Goal: Task Accomplishment & Management: Use online tool/utility

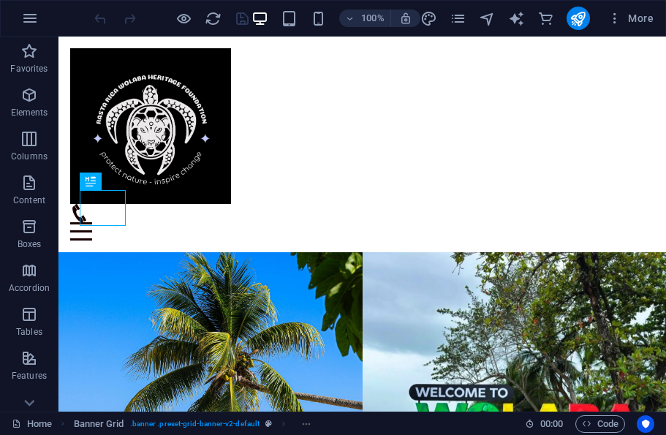
click at [577, 21] on icon "publish" at bounding box center [577, 18] width 17 height 17
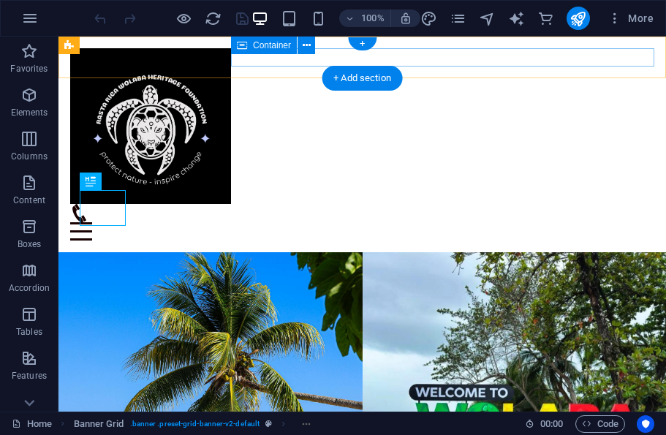
click at [325, 204] on div "Menu" at bounding box center [362, 222] width 584 height 37
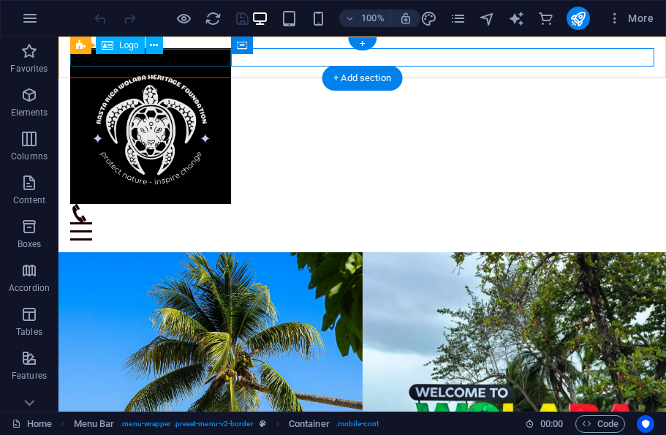
click at [158, 57] on div at bounding box center [362, 126] width 584 height 156
click at [157, 56] on div at bounding box center [362, 126] width 584 height 156
select select "px"
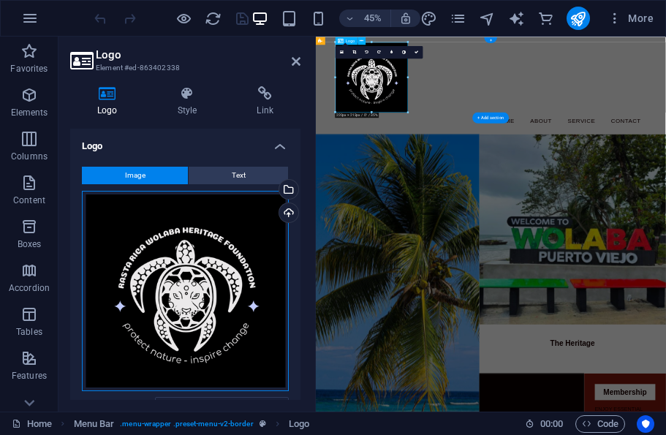
click at [270, 225] on div "Drag files here, click to choose files or select files from Files or our free s…" at bounding box center [185, 291] width 207 height 201
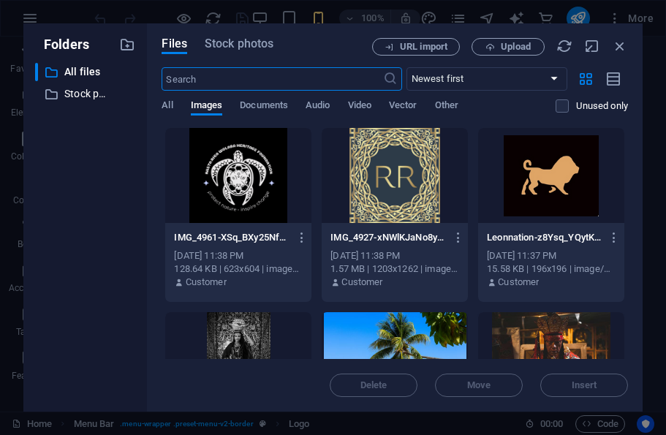
click at [285, 212] on div at bounding box center [238, 175] width 146 height 95
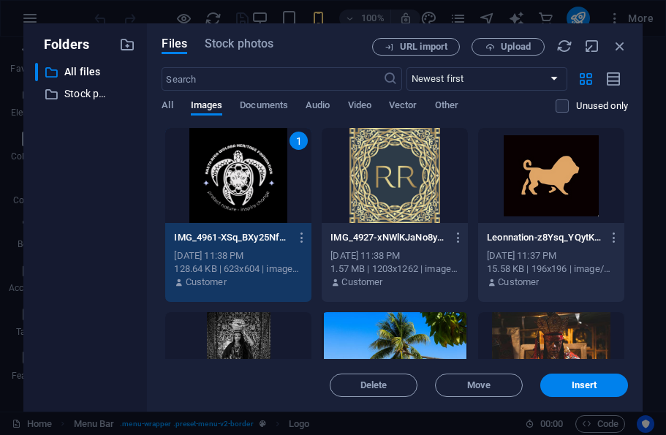
click at [498, 50] on span "Upload" at bounding box center [508, 47] width 60 height 10
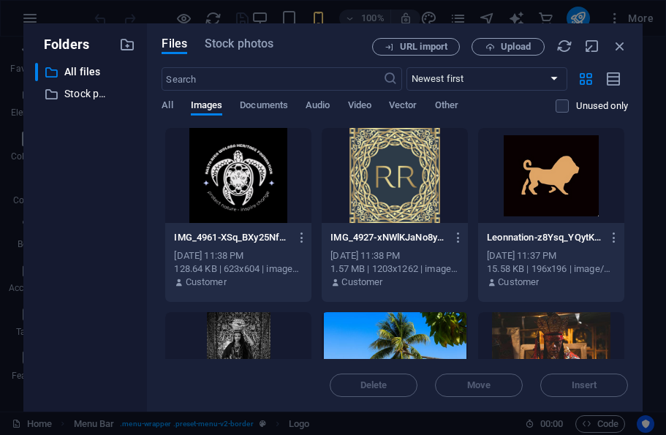
click at [505, 45] on span "Upload" at bounding box center [516, 46] width 30 height 9
click at [503, 49] on span "Upload" at bounding box center [516, 46] width 30 height 9
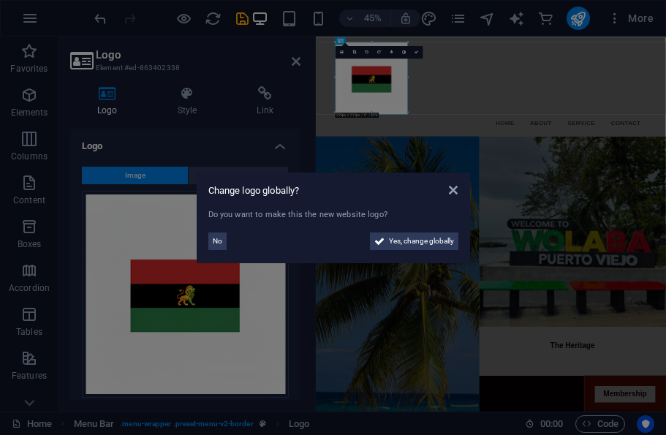
click at [216, 242] on span "No" at bounding box center [218, 241] width 10 height 18
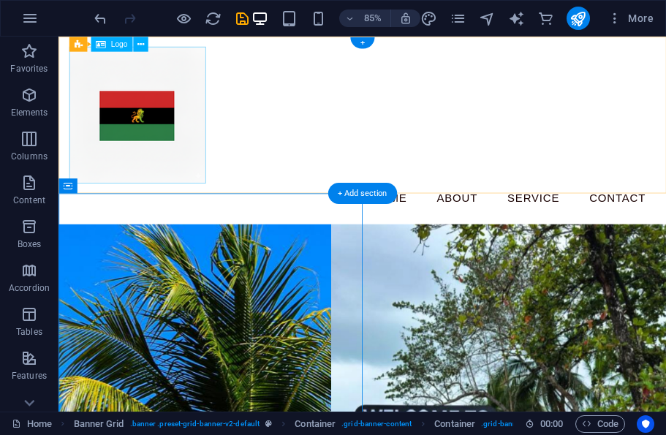
click at [191, 143] on div at bounding box center [416, 128] width 690 height 161
click at [190, 143] on div at bounding box center [416, 128] width 690 height 161
select select "px"
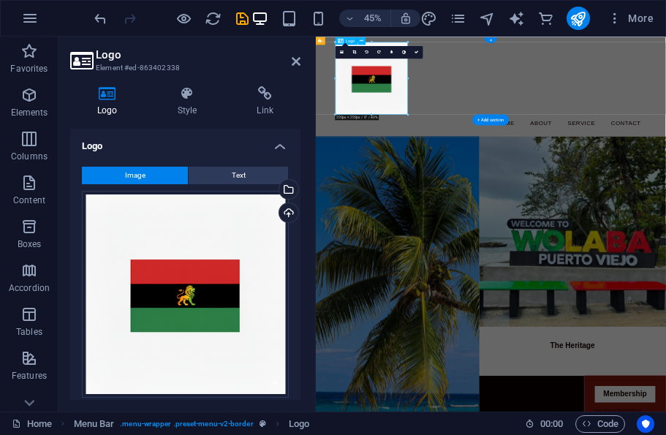
click at [292, 217] on div "Upload" at bounding box center [287, 214] width 22 height 22
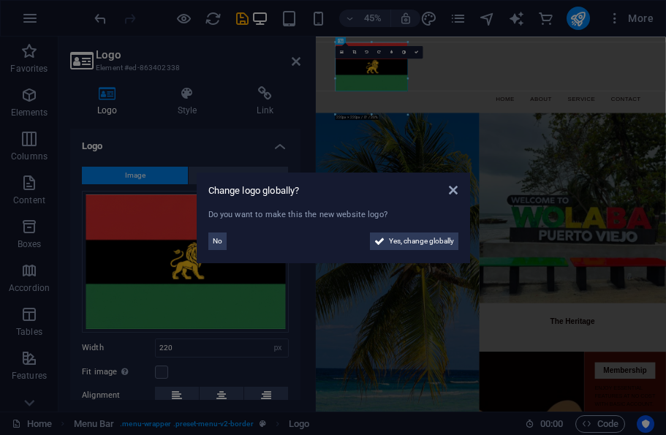
click at [428, 235] on span "Yes, change globally" at bounding box center [421, 241] width 65 height 18
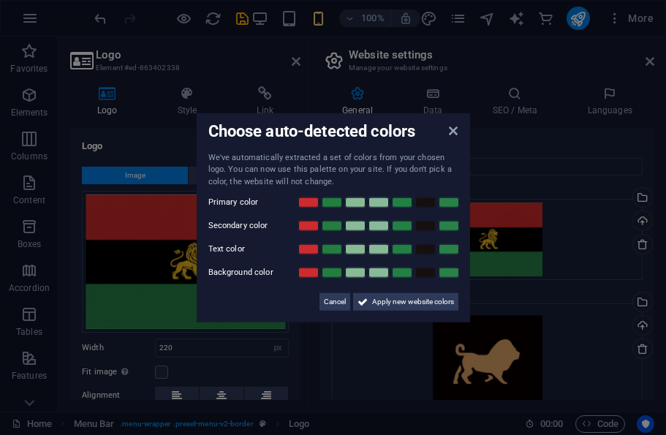
click at [393, 300] on span "Apply new website colors" at bounding box center [413, 302] width 82 height 18
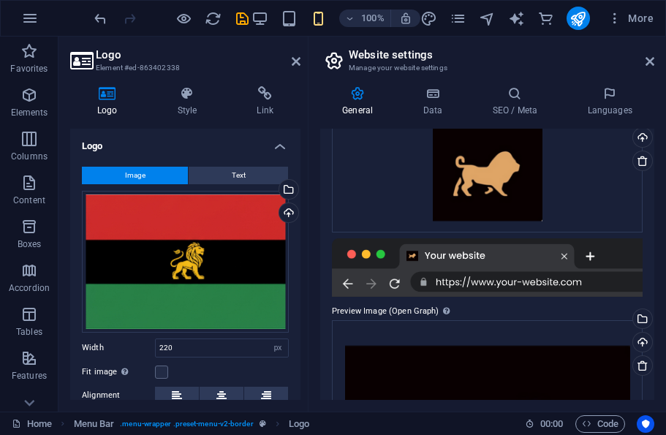
scroll to position [204, 0]
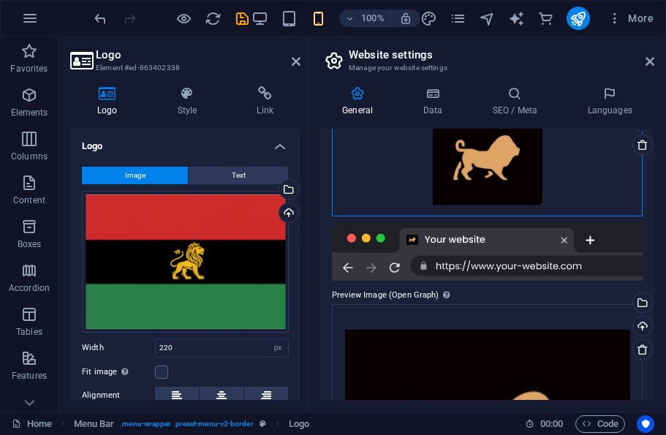
click at [495, 162] on div "Drag files here, click to choose files or select files from Files or our free s…" at bounding box center [487, 157] width 311 height 117
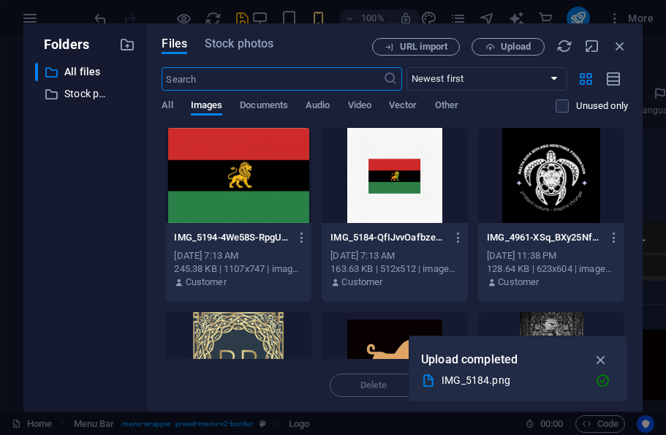
click at [270, 189] on div at bounding box center [238, 175] width 146 height 95
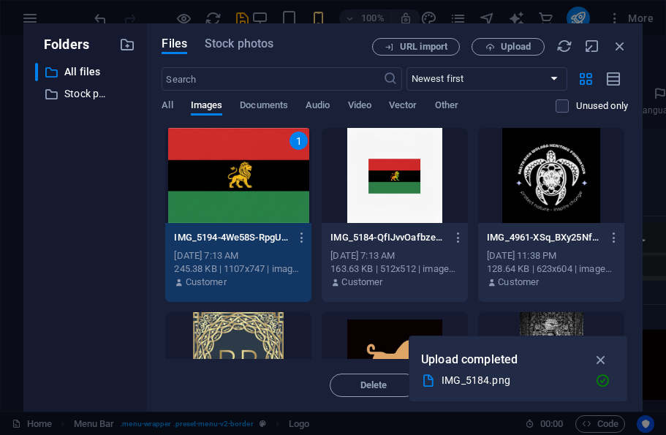
click at [589, 350] on button "button" at bounding box center [601, 359] width 29 height 23
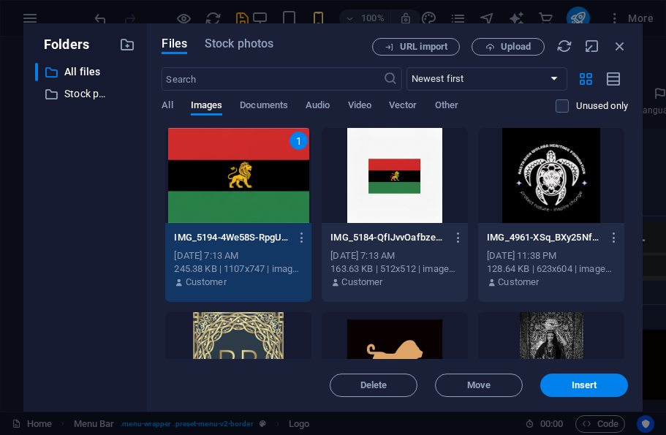
click at [589, 350] on div at bounding box center [551, 359] width 146 height 95
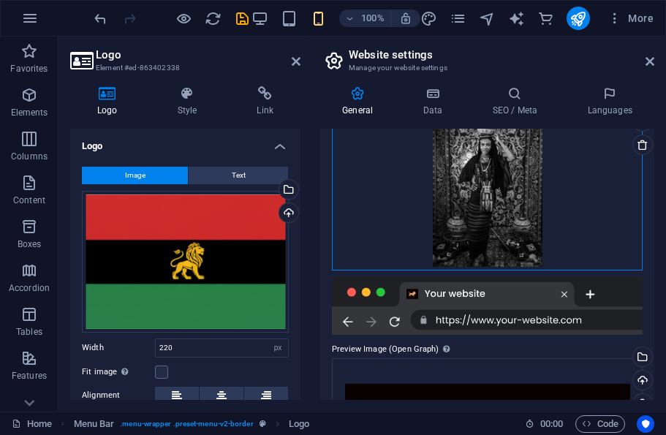
click at [572, 178] on div "Drag files here, click to choose files or select files from Files or our free s…" at bounding box center [487, 184] width 311 height 171
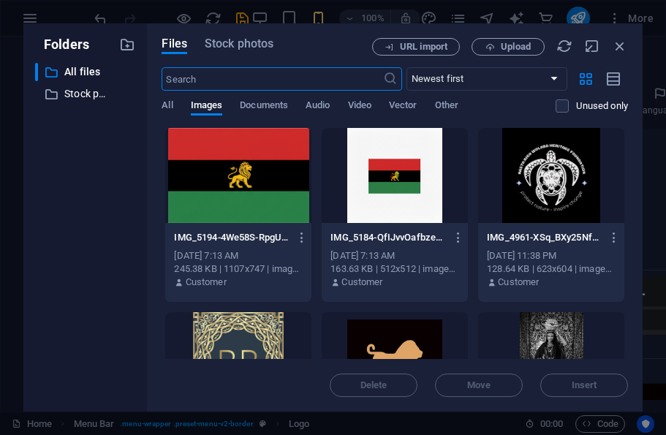
click at [273, 187] on div at bounding box center [238, 175] width 146 height 95
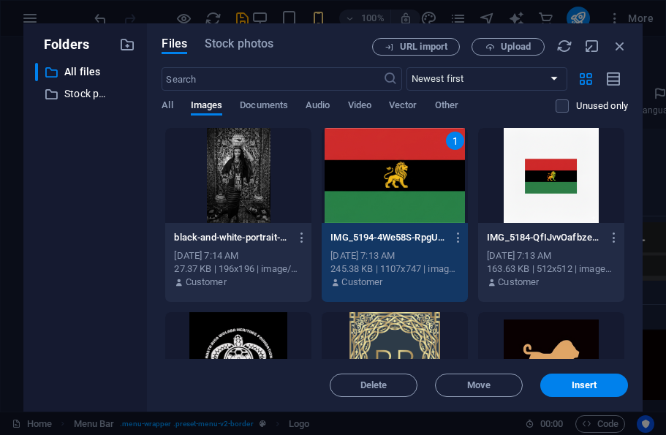
click at [583, 384] on span "Insert" at bounding box center [585, 385] width 26 height 9
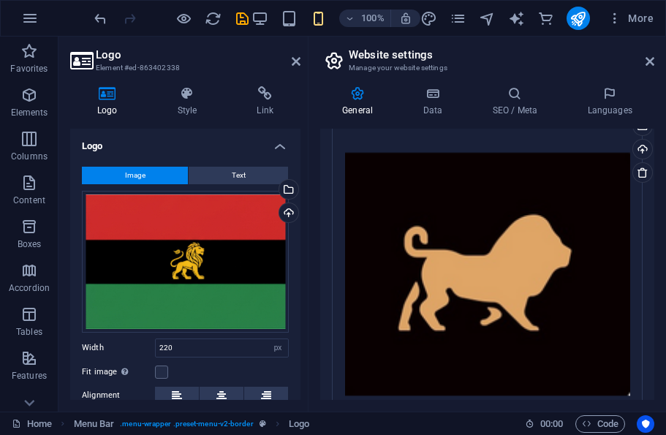
scroll to position [379, 0]
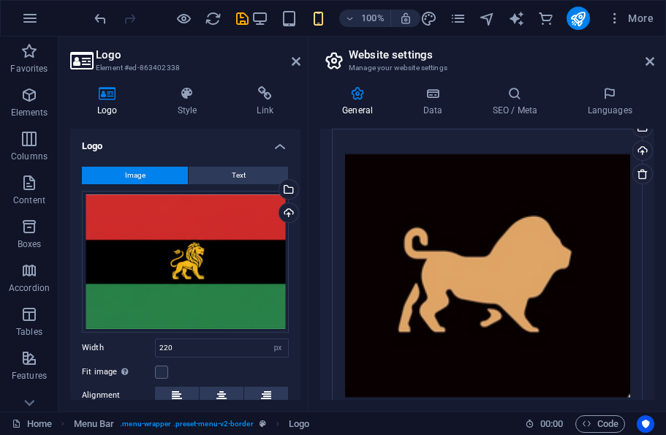
click at [643, 152] on div "Upload" at bounding box center [641, 152] width 22 height 22
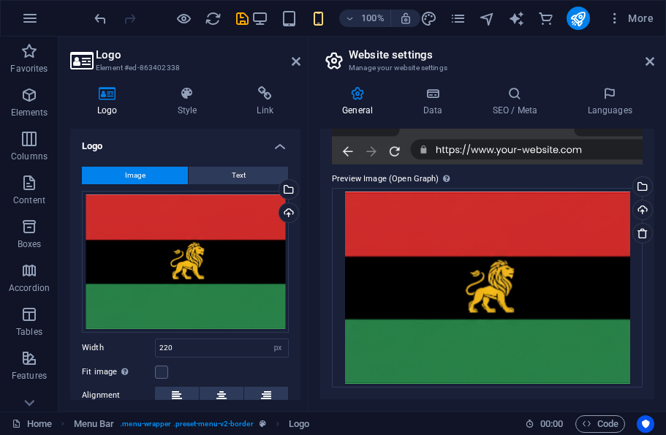
scroll to position [319, 0]
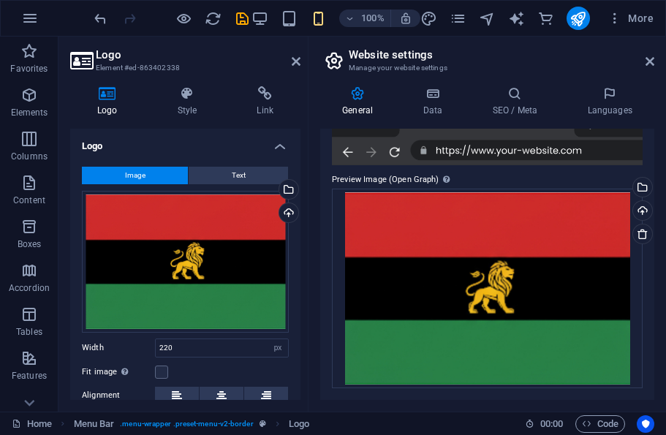
click at [575, 22] on icon "publish" at bounding box center [577, 18] width 17 height 17
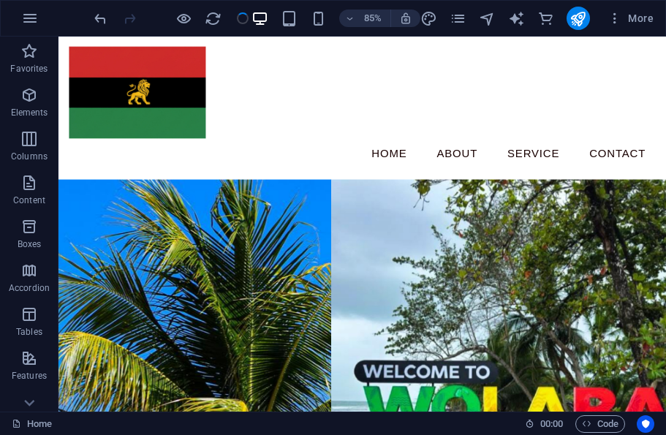
click at [583, 17] on icon "publish" at bounding box center [577, 18] width 17 height 17
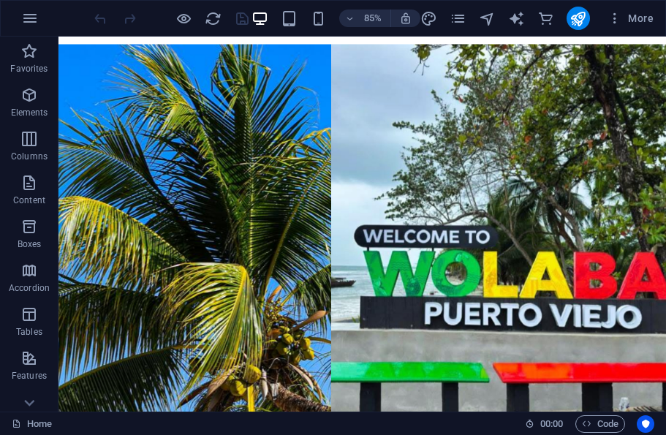
scroll to position [28, 0]
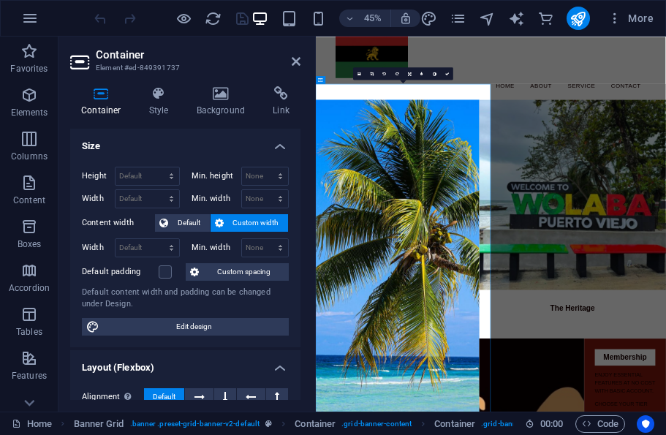
click at [211, 107] on h4 "Background" at bounding box center [224, 101] width 77 height 31
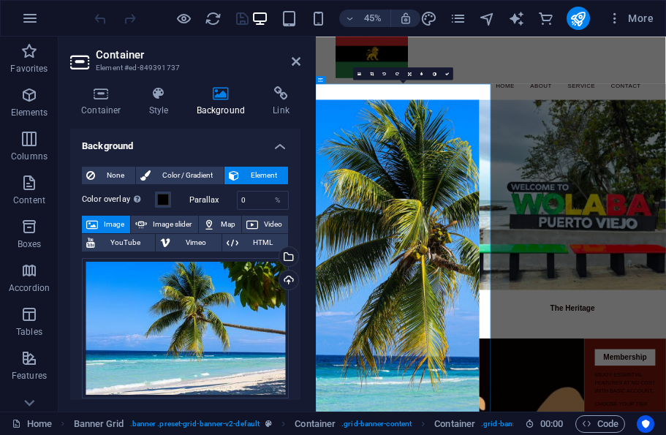
click at [289, 280] on div "Upload" at bounding box center [287, 281] width 22 height 22
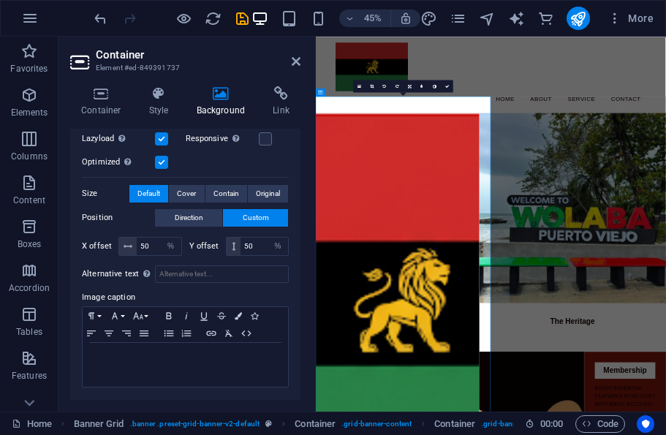
scroll to position [275, 0]
click at [195, 191] on span "Cover" at bounding box center [186, 195] width 19 height 18
click at [219, 198] on span "Contain" at bounding box center [226, 195] width 26 height 18
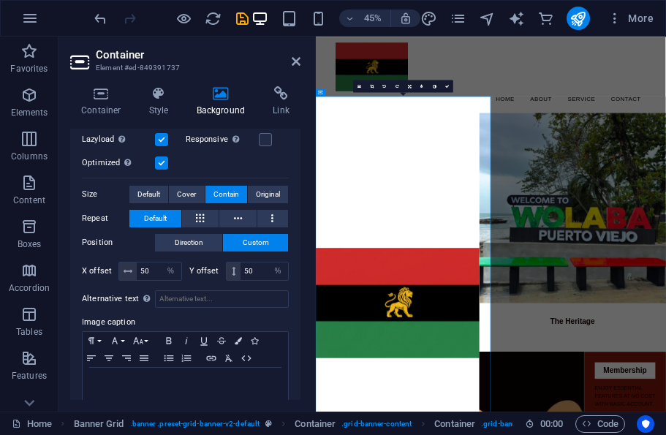
click at [259, 190] on span "Original" at bounding box center [268, 195] width 24 height 18
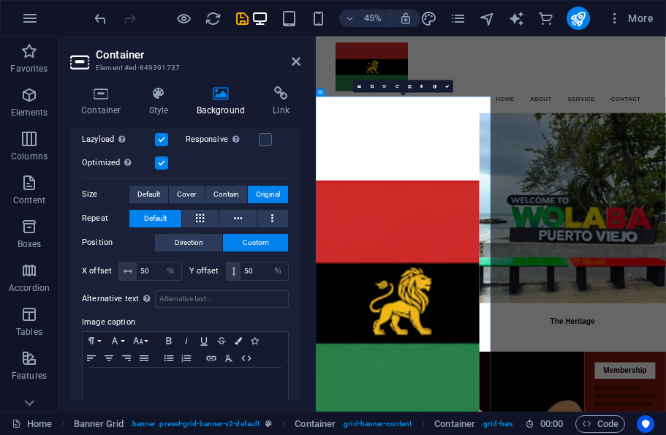
click at [149, 190] on span "Default" at bounding box center [148, 195] width 23 height 18
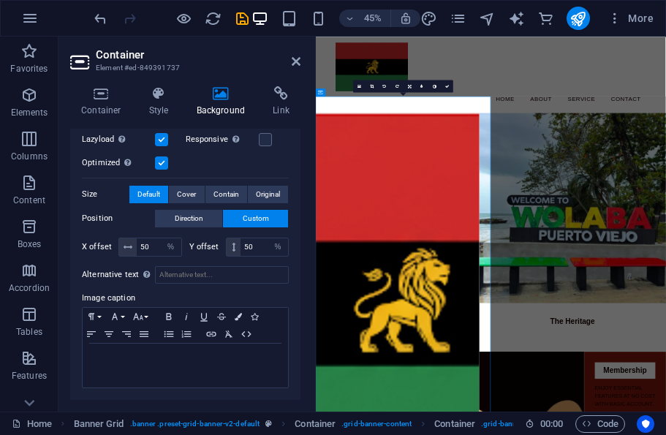
click at [181, 199] on span "Cover" at bounding box center [186, 195] width 19 height 18
click at [218, 191] on span "Contain" at bounding box center [226, 195] width 26 height 18
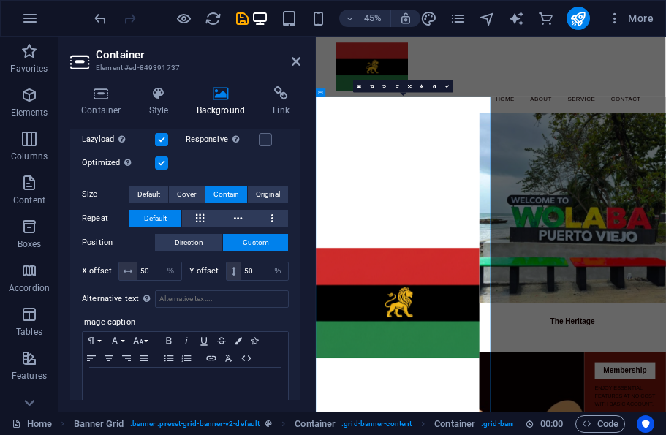
scroll to position [274, 0]
click at [259, 194] on span "Original" at bounding box center [268, 195] width 24 height 18
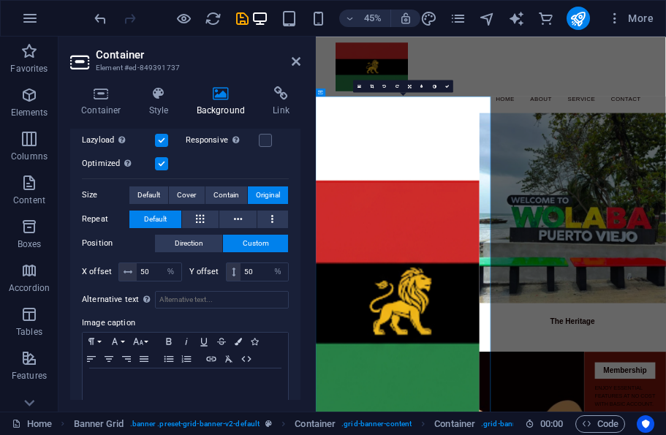
scroll to position [273, 0]
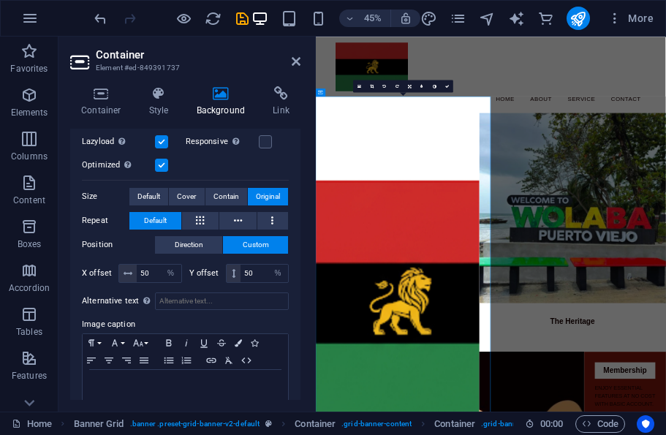
click at [159, 193] on span "Default" at bounding box center [148, 197] width 23 height 18
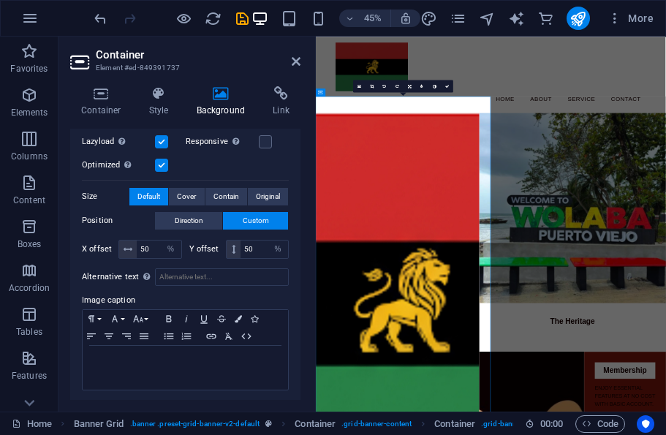
click at [187, 221] on span "Direction" at bounding box center [189, 221] width 29 height 18
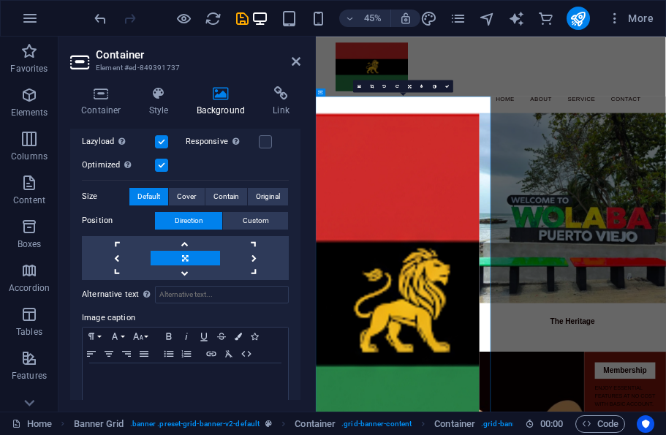
click at [251, 216] on span "Custom" at bounding box center [256, 221] width 26 height 18
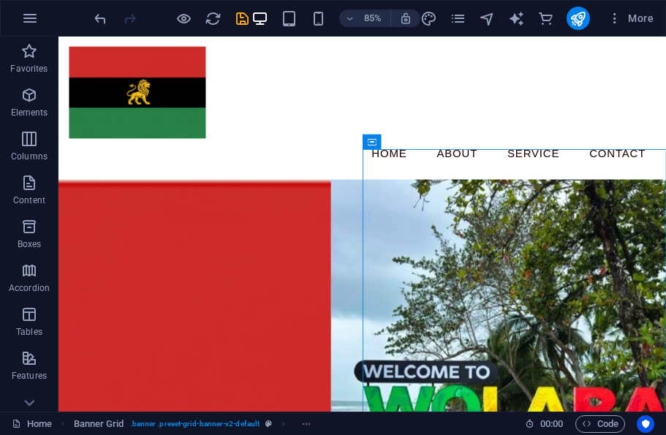
scroll to position [0, 0]
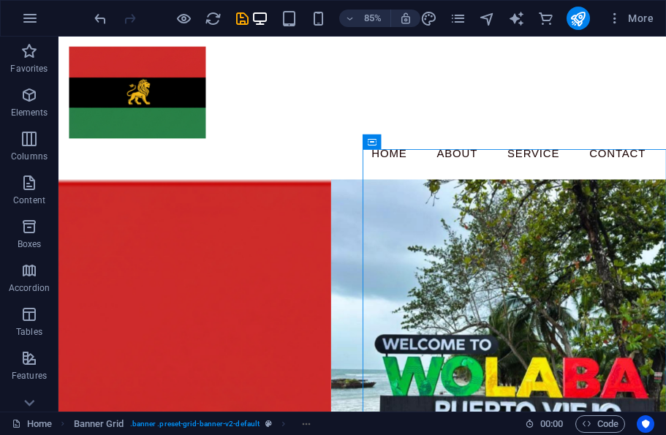
select select "%"
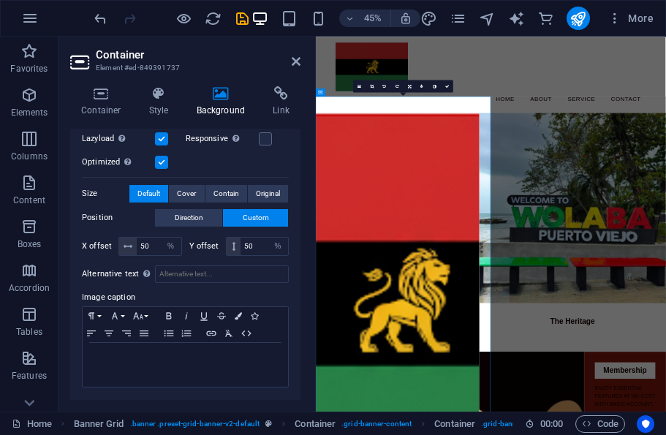
scroll to position [275, 0]
click at [262, 129] on div "Drag files here, click to choose files or select files from Files or our free s…" at bounding box center [185, 118] width 207 height 283
click at [270, 134] on label at bounding box center [265, 139] width 13 height 13
click at [0, 0] on input "Responsive Automatically load retina image and smartphone optimized sizes." at bounding box center [0, 0] width 0 height 0
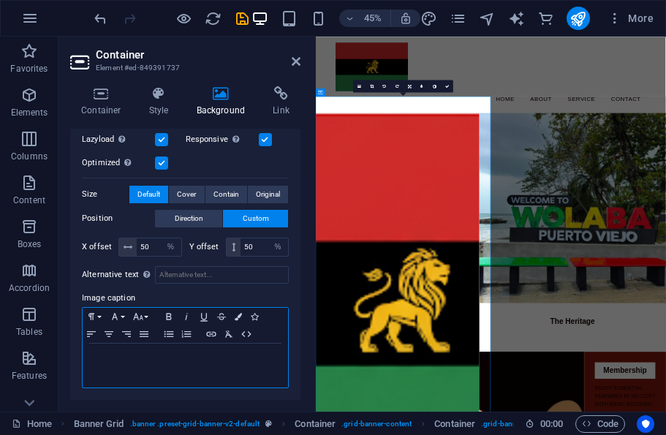
click at [231, 310] on button "Colors" at bounding box center [238, 317] width 16 height 18
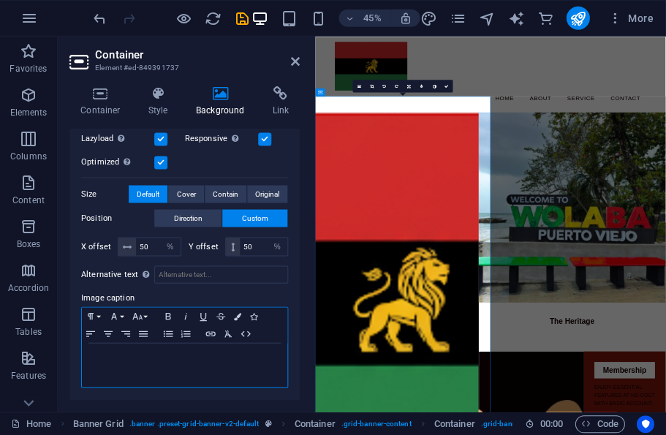
scroll to position [0, 0]
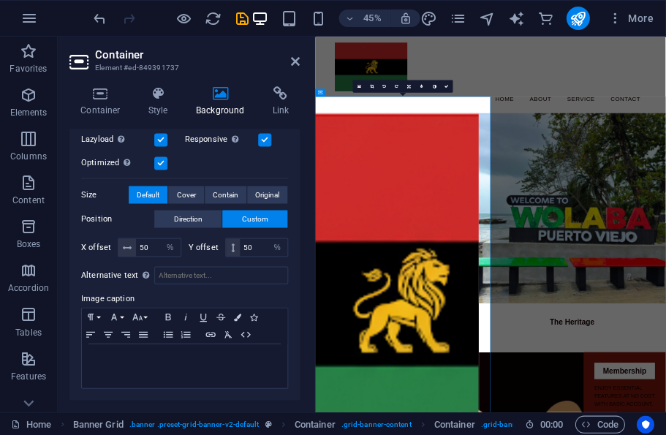
click at [191, 399] on div "None Color / Gradient Element Stretch background to full-width Color overlay Pl…" at bounding box center [185, 140] width 230 height 520
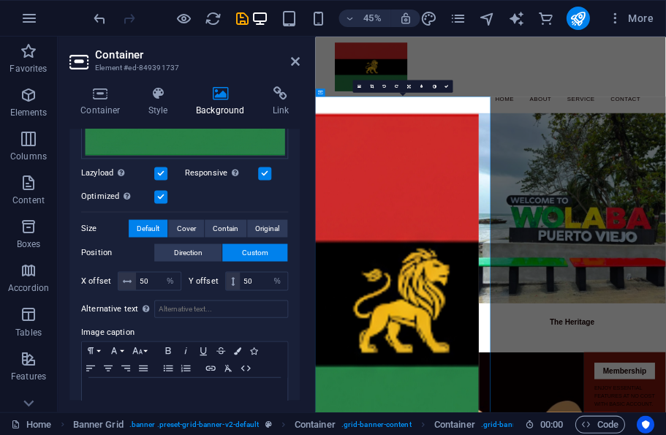
scroll to position [242, 0]
click at [287, 273] on select "px rem % vh vw" at bounding box center [278, 280] width 20 height 18
click at [183, 228] on span "Cover" at bounding box center [186, 228] width 19 height 18
click at [220, 231] on span "Contain" at bounding box center [226, 228] width 26 height 18
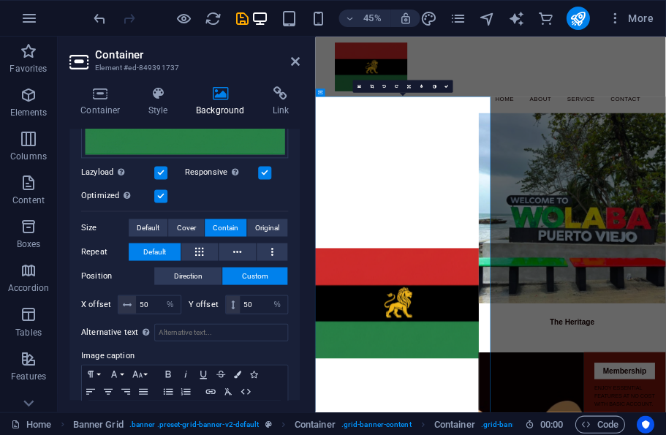
click at [263, 228] on span "Original" at bounding box center [268, 228] width 24 height 18
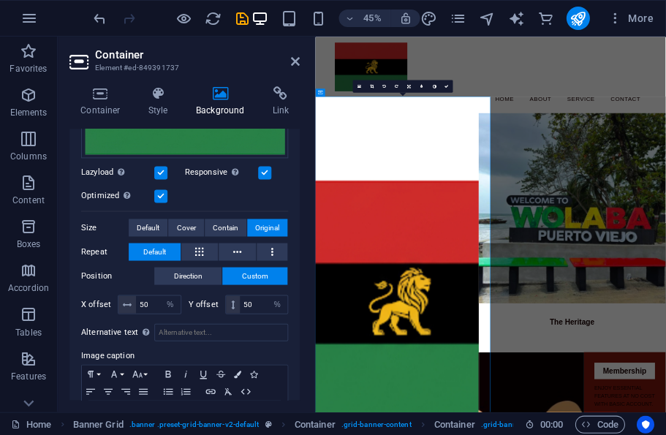
click at [154, 227] on span "Default" at bounding box center [148, 228] width 23 height 18
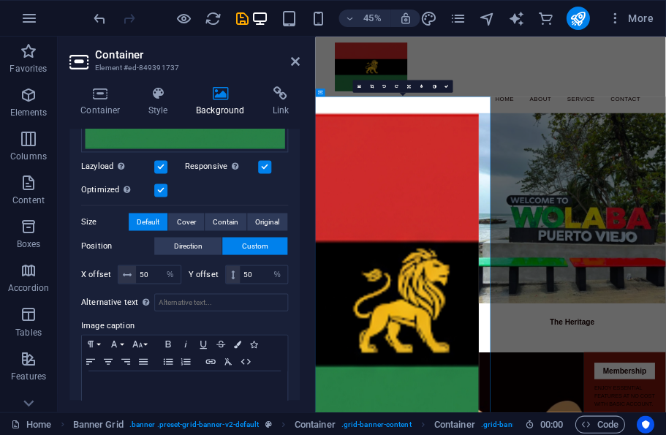
scroll to position [264, 0]
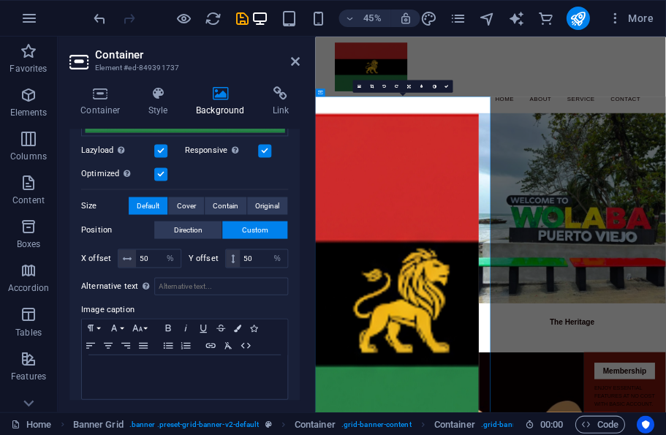
click at [260, 209] on span "Original" at bounding box center [268, 206] width 24 height 18
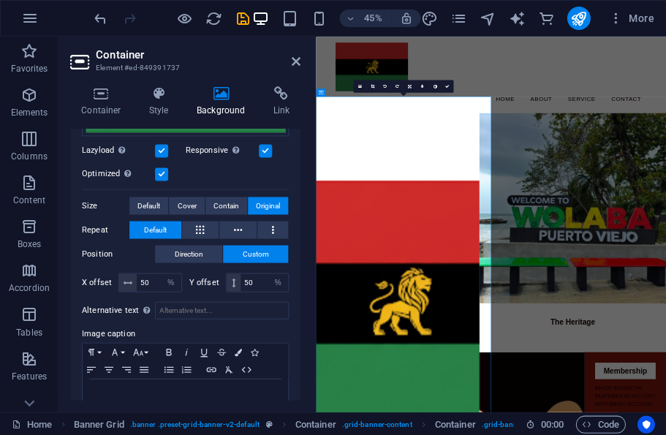
click at [292, 62] on icon at bounding box center [296, 62] width 9 height 12
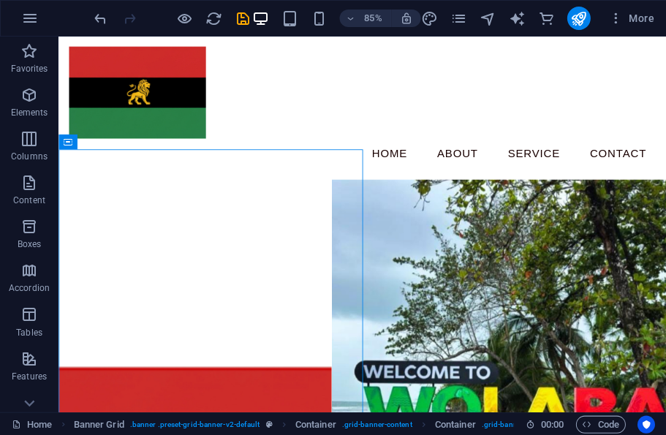
click at [331, 67] on div "Menu Home About Service Contact" at bounding box center [415, 121] width 715 height 168
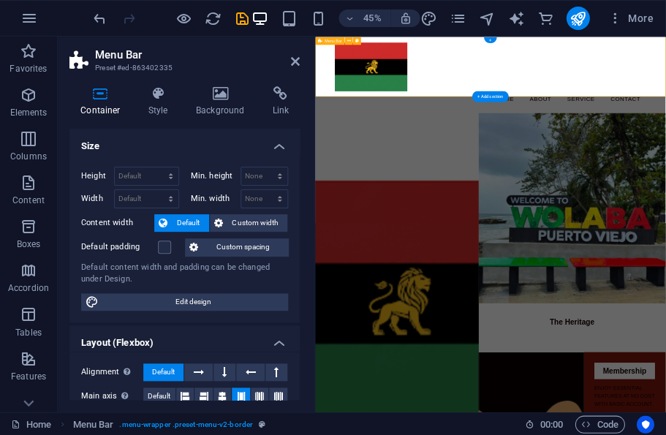
click at [284, 58] on h2 "Menu Bar" at bounding box center [198, 54] width 205 height 13
click at [287, 68] on header "Menu Bar Preset #ed-863402335" at bounding box center [185, 56] width 230 height 38
click at [292, 59] on icon at bounding box center [296, 62] width 9 height 12
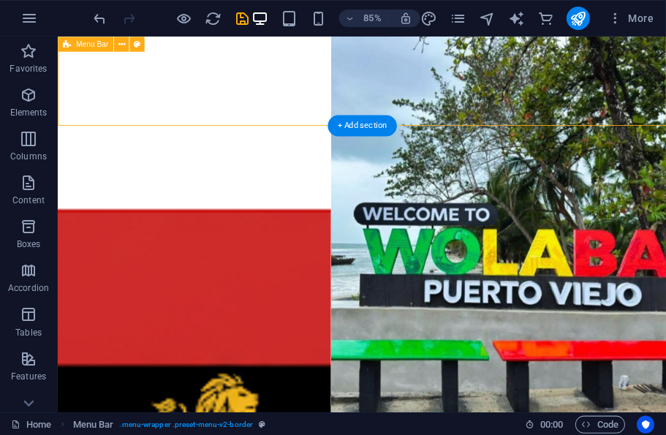
scroll to position [28, 0]
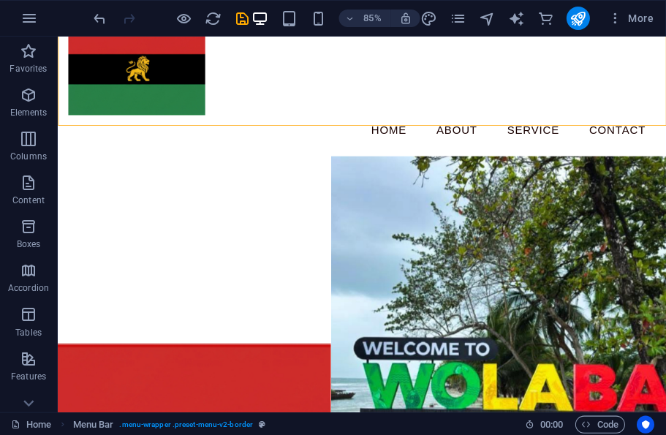
select select "%"
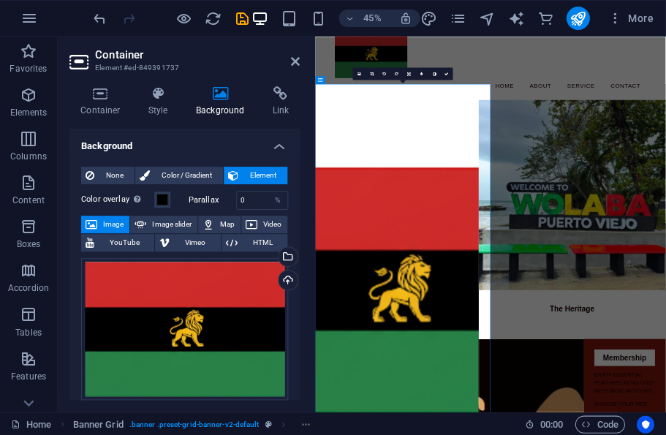
click at [292, 286] on div "Upload" at bounding box center [287, 281] width 22 height 22
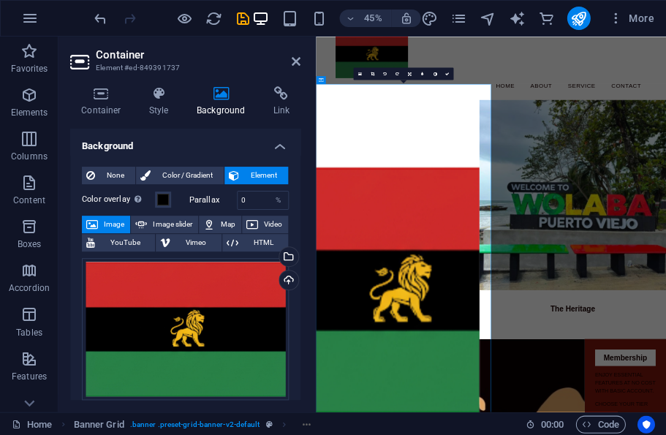
click at [278, 289] on div "Upload" at bounding box center [287, 281] width 22 height 22
click at [278, 288] on div "Upload" at bounding box center [287, 281] width 22 height 22
click at [289, 277] on div "Upload" at bounding box center [287, 281] width 22 height 22
click at [288, 283] on div "Upload" at bounding box center [287, 281] width 22 height 22
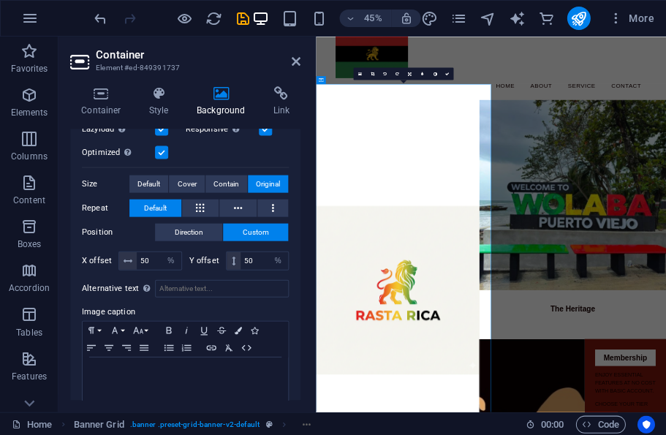
scroll to position [357, 0]
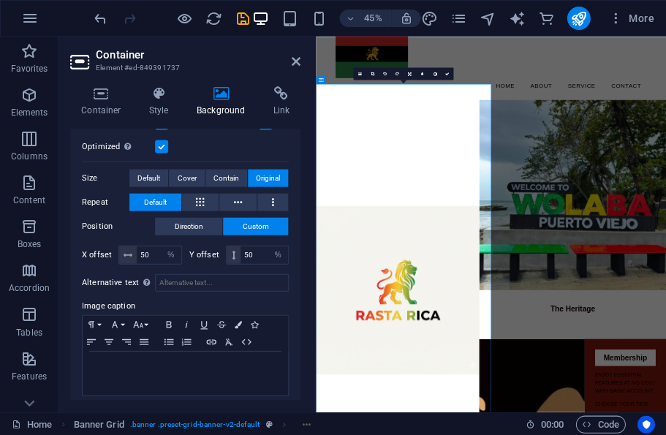
click at [221, 176] on span "Contain" at bounding box center [226, 178] width 26 height 18
click at [178, 181] on span "Cover" at bounding box center [186, 178] width 19 height 18
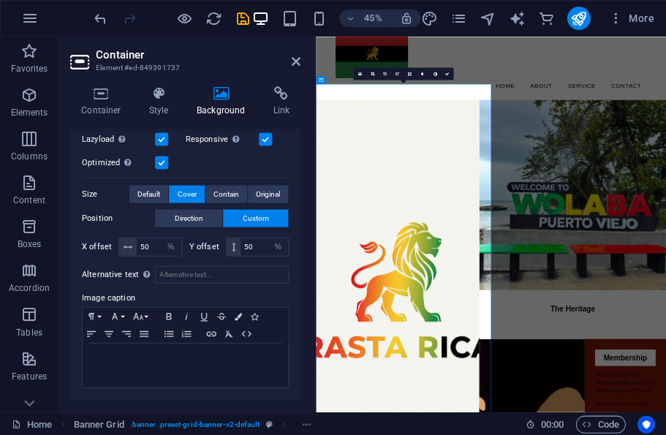
scroll to position [340, 0]
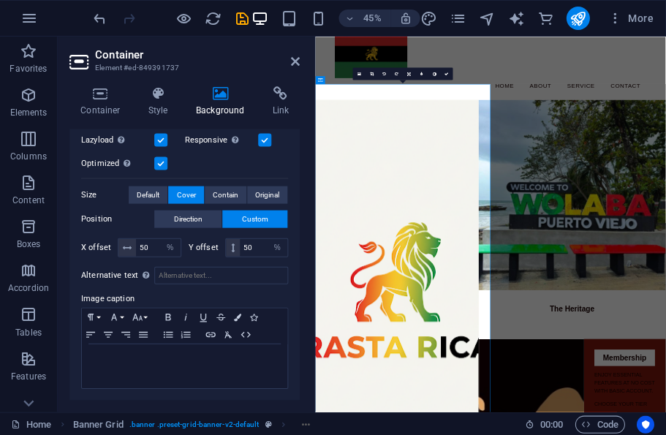
click at [287, 66] on header "Container Element #ed-849391737" at bounding box center [185, 56] width 230 height 38
click at [295, 72] on header "Container Element #ed-849391737" at bounding box center [185, 56] width 230 height 38
click at [289, 68] on header "Container Element #ed-849391737" at bounding box center [185, 56] width 230 height 38
click at [289, 67] on header "Container Element #ed-849391737" at bounding box center [185, 56] width 230 height 38
click at [292, 58] on icon at bounding box center [296, 62] width 9 height 12
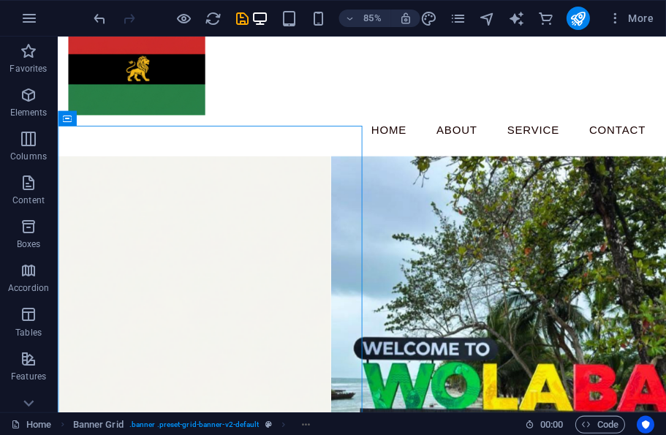
click at [232, 30] on div "85% More" at bounding box center [333, 18] width 664 height 35
click at [237, 17] on icon "save" at bounding box center [242, 18] width 17 height 17
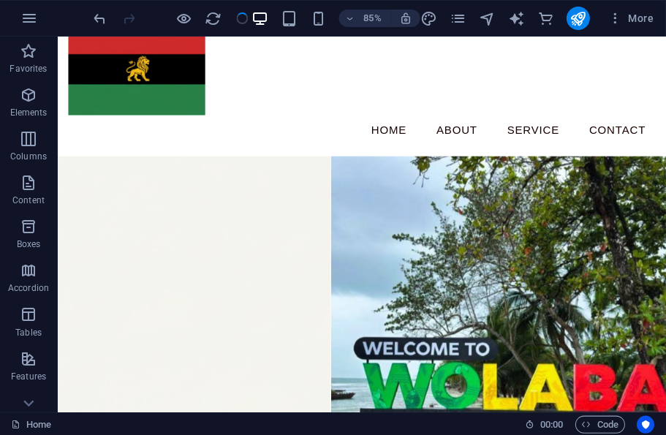
click at [307, 104] on div "Menu Home About Service Contact" at bounding box center [415, 93] width 715 height 168
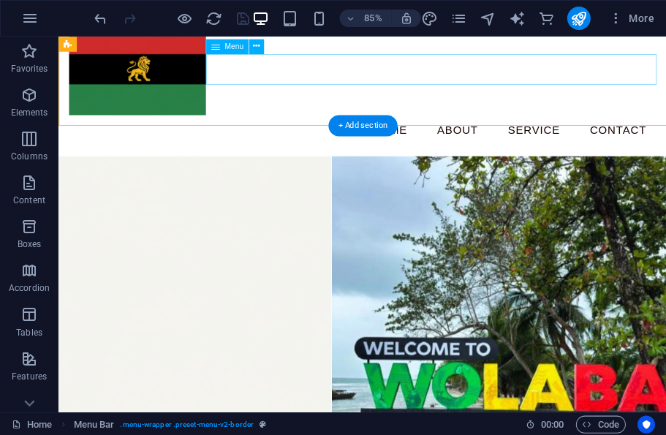
click at [319, 129] on nav "Home About Service Contact" at bounding box center [416, 147] width 690 height 37
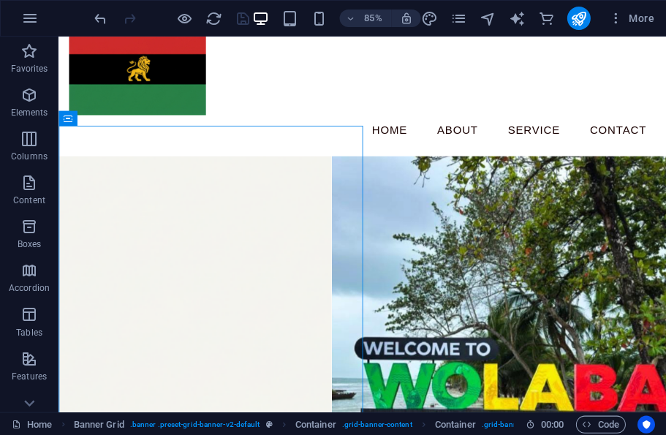
select select "%"
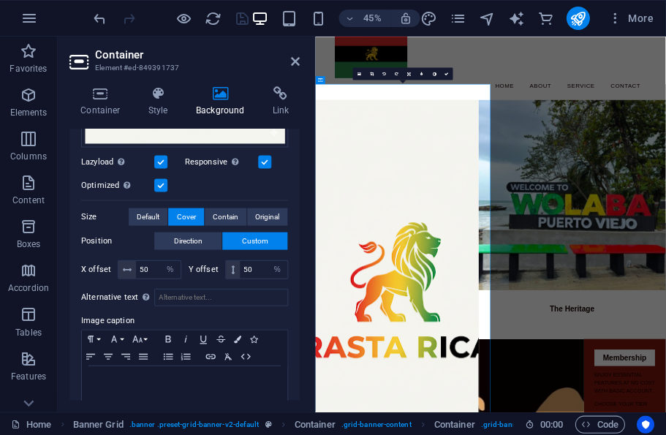
scroll to position [319, 0]
click at [208, 237] on button "Direction" at bounding box center [188, 240] width 67 height 18
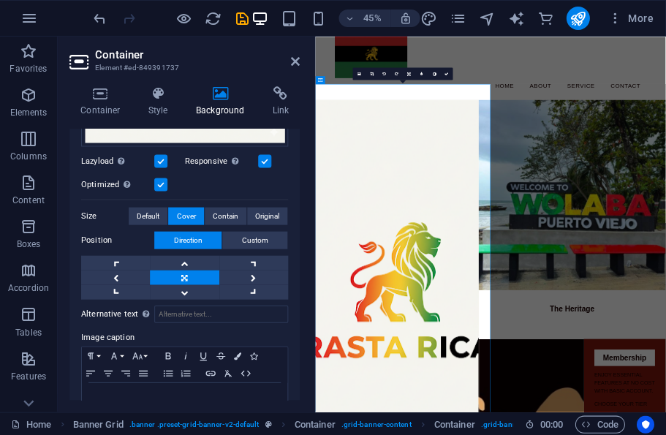
click at [192, 268] on link at bounding box center [185, 262] width 69 height 15
click at [190, 255] on link at bounding box center [185, 262] width 69 height 15
click at [188, 260] on link at bounding box center [185, 262] width 69 height 15
click at [189, 265] on link at bounding box center [185, 262] width 69 height 15
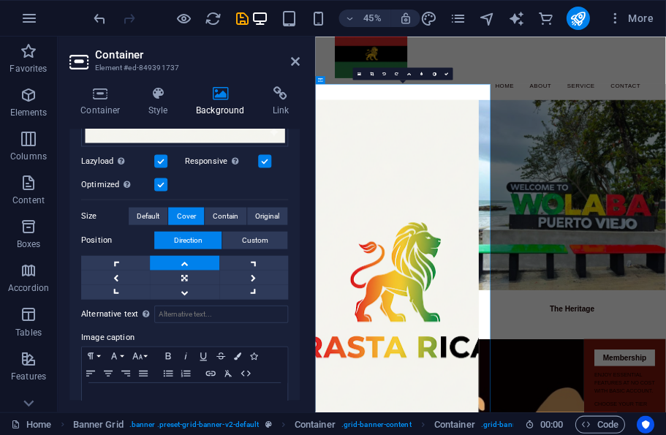
click at [191, 262] on link at bounding box center [185, 262] width 69 height 15
click at [190, 262] on link at bounding box center [185, 262] width 69 height 15
click at [192, 262] on link at bounding box center [185, 262] width 69 height 15
click at [292, 62] on icon at bounding box center [296, 62] width 9 height 12
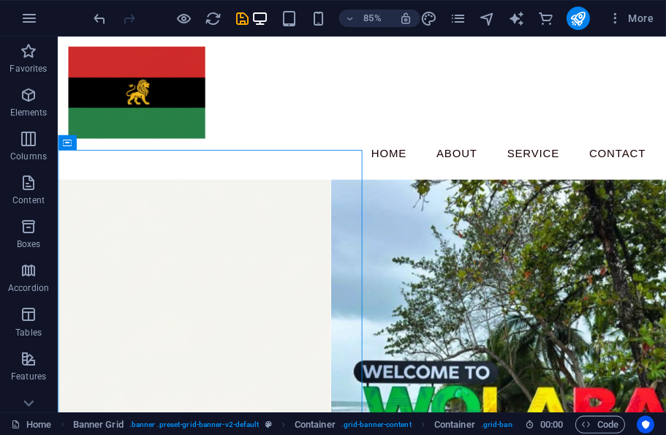
scroll to position [0, 0]
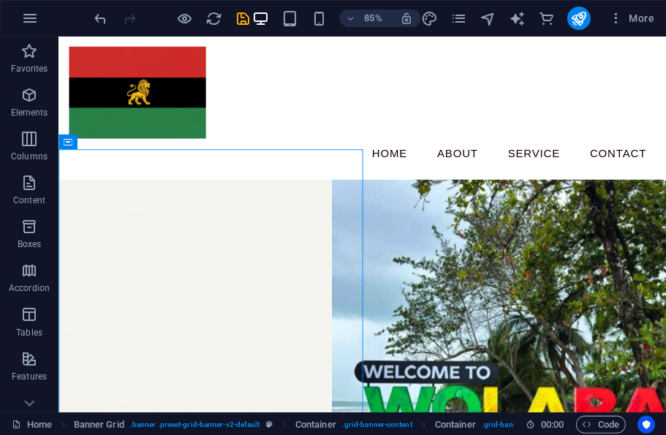
click at [209, 19] on icon "reload" at bounding box center [213, 18] width 17 height 17
click at [205, 22] on icon "reload" at bounding box center [213, 18] width 17 height 17
click at [202, 20] on div at bounding box center [171, 18] width 160 height 23
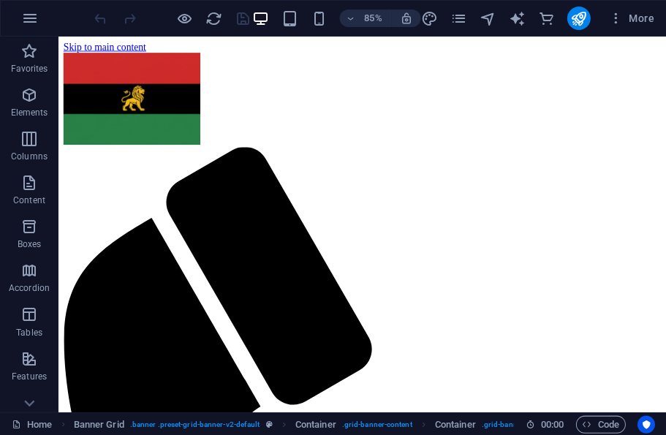
click at [206, 12] on icon "reload" at bounding box center [213, 18] width 17 height 17
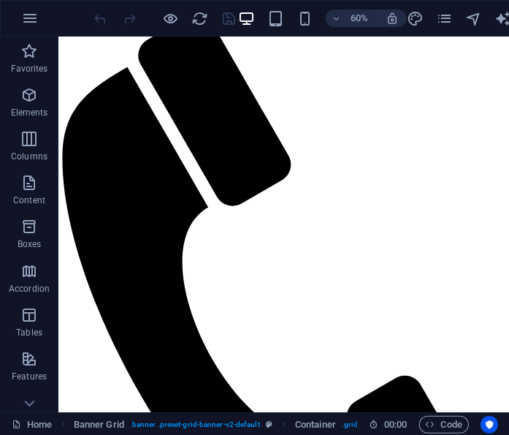
scroll to position [7, 0]
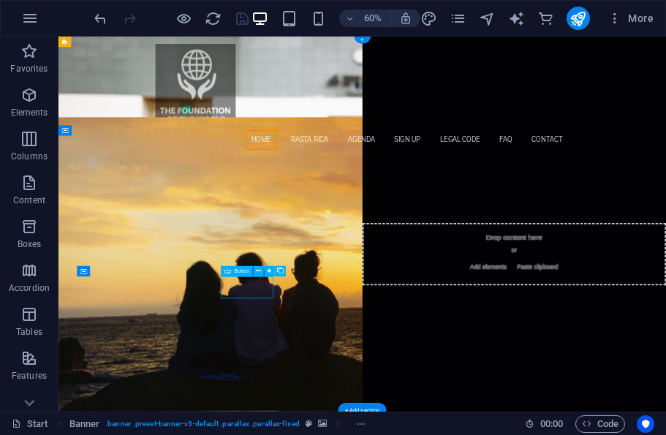
click at [110, 223] on figure at bounding box center [564, 415] width 1012 height 490
